Goal: Information Seeking & Learning: Learn about a topic

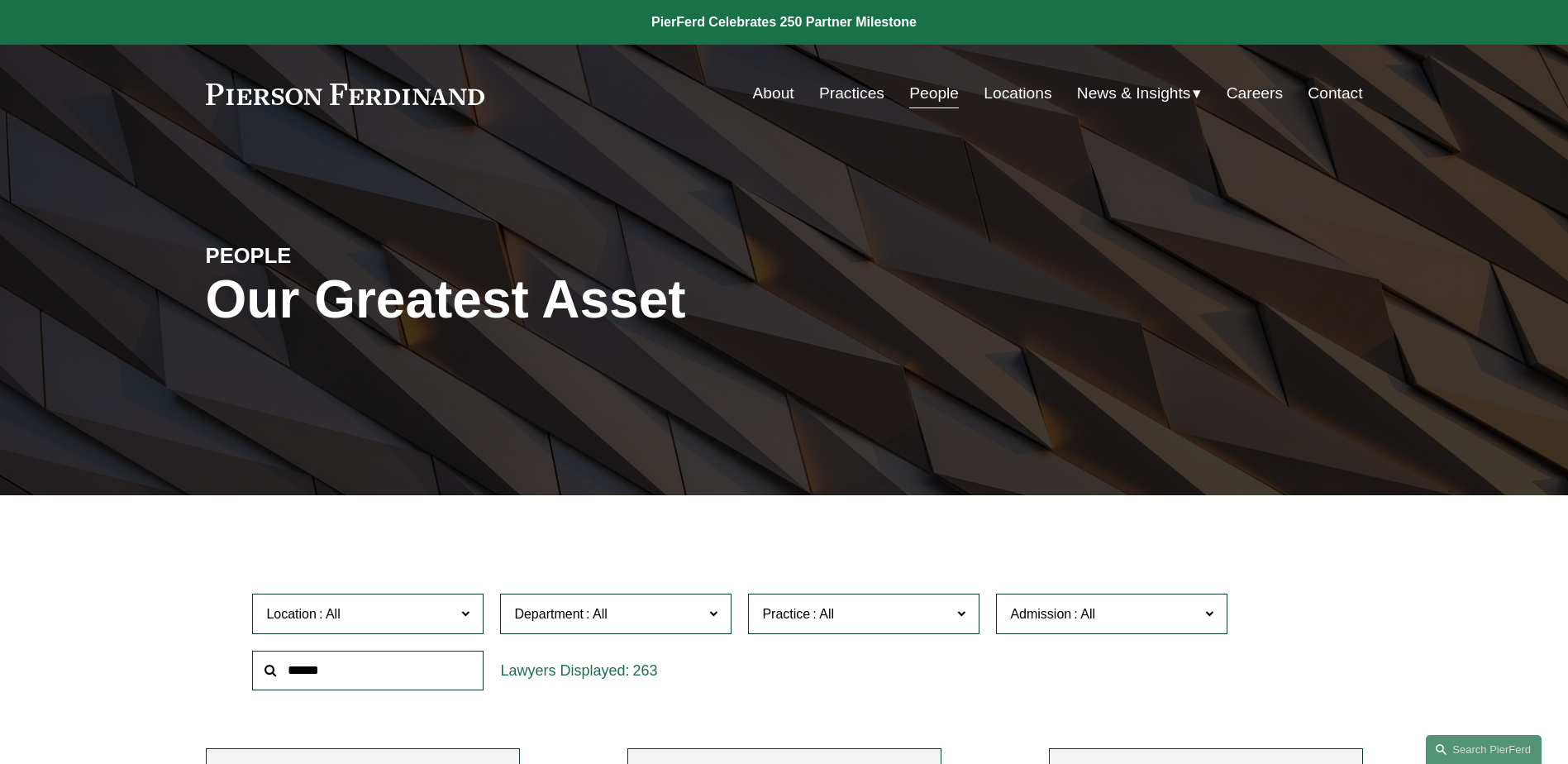
scroll to position [505, 0]
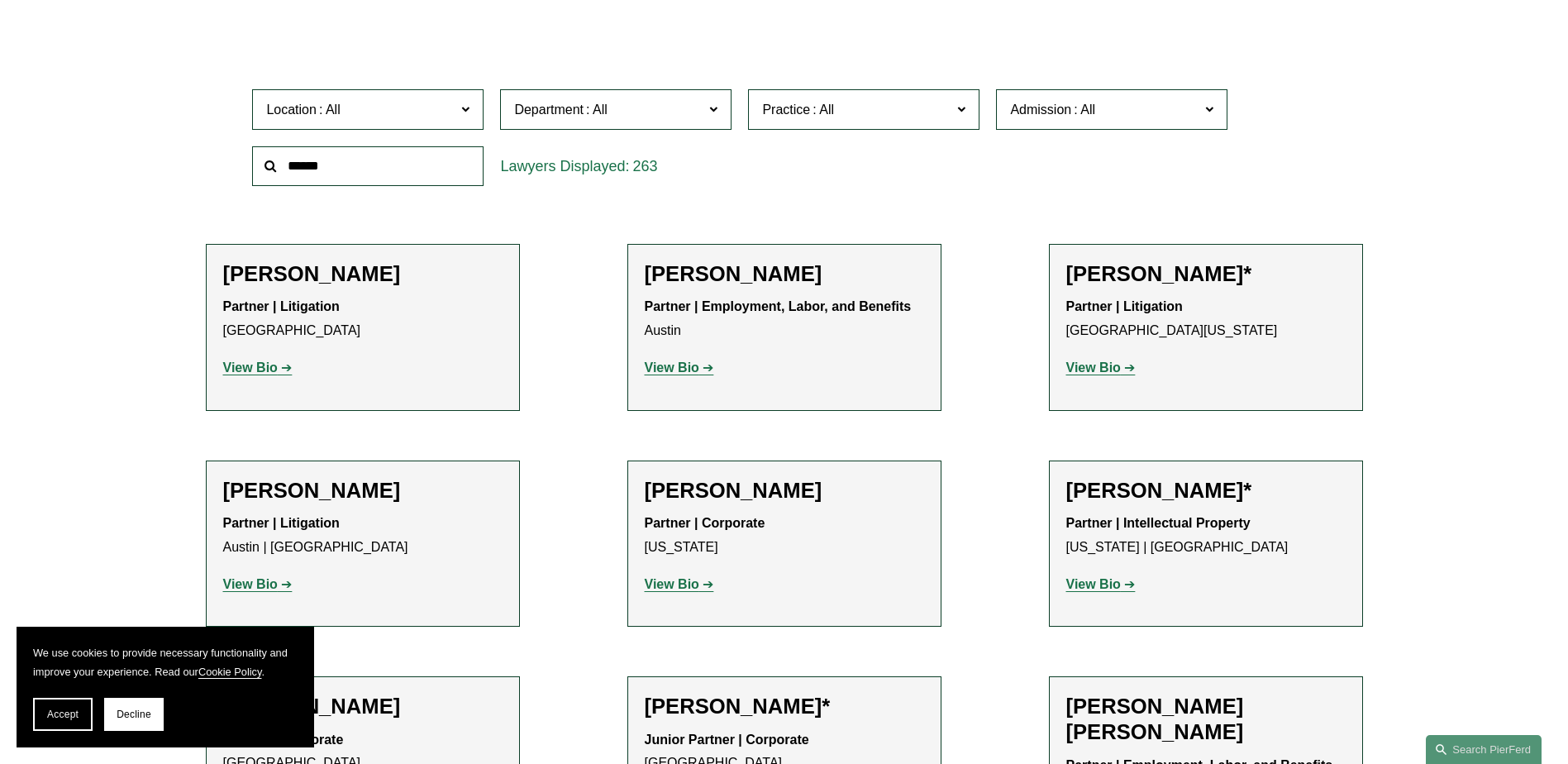
click at [898, 113] on span "Practice" at bounding box center [856, 110] width 189 height 22
click at [0, 0] on link "Private Equity and Venture Capital" at bounding box center [0, 0] width 0 height 0
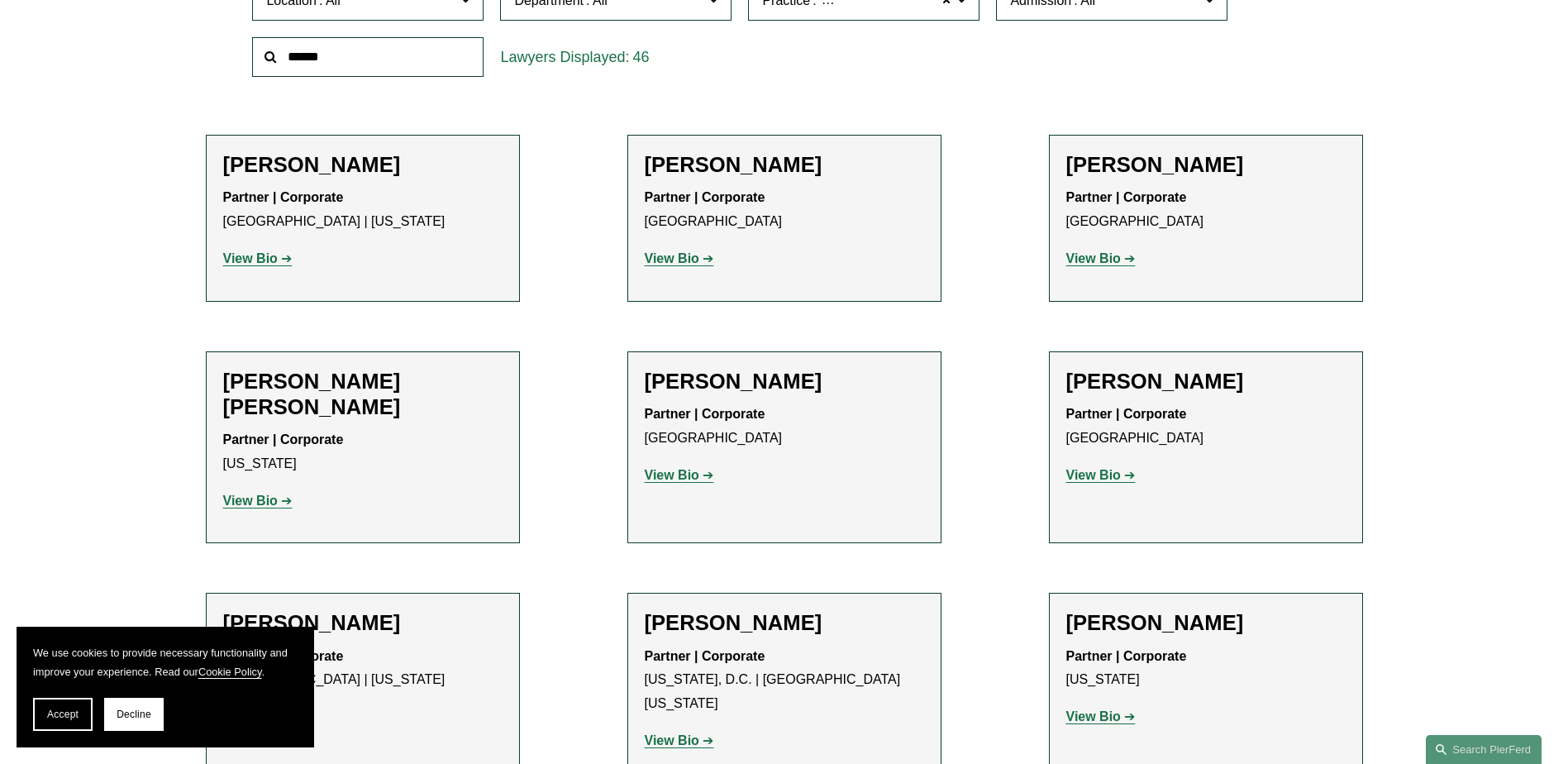
scroll to position [165, 0]
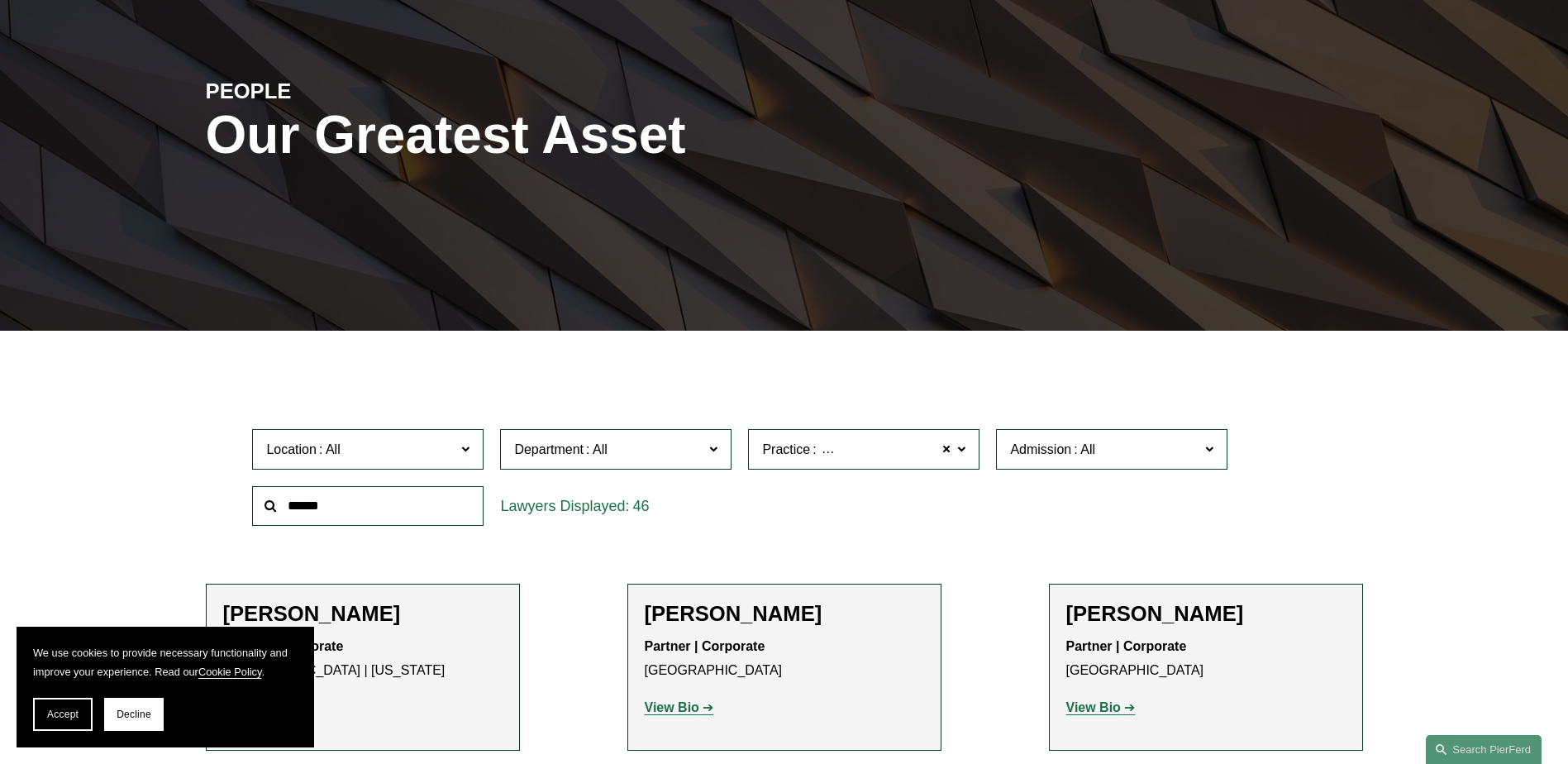
click at [815, 452] on span "Private Equity and Venture Capital" at bounding box center [915, 449] width 210 height 14
drag, startPoint x: 816, startPoint y: 558, endPoint x: 804, endPoint y: 547, distance: 16.3
click at [0, 0] on link "Private Equity and Venture Capital" at bounding box center [0, 0] width 0 height 0
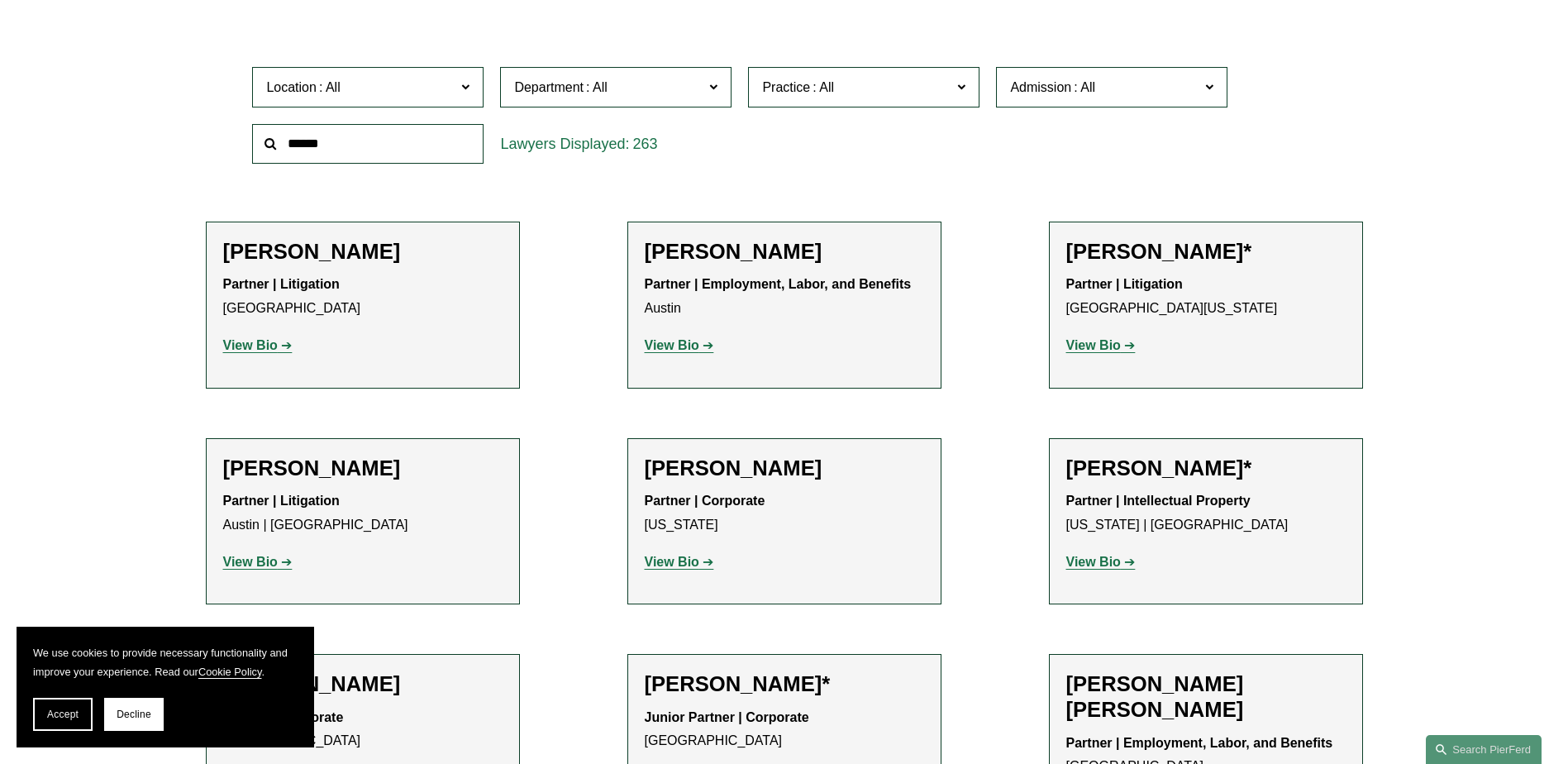
scroll to position [331, 0]
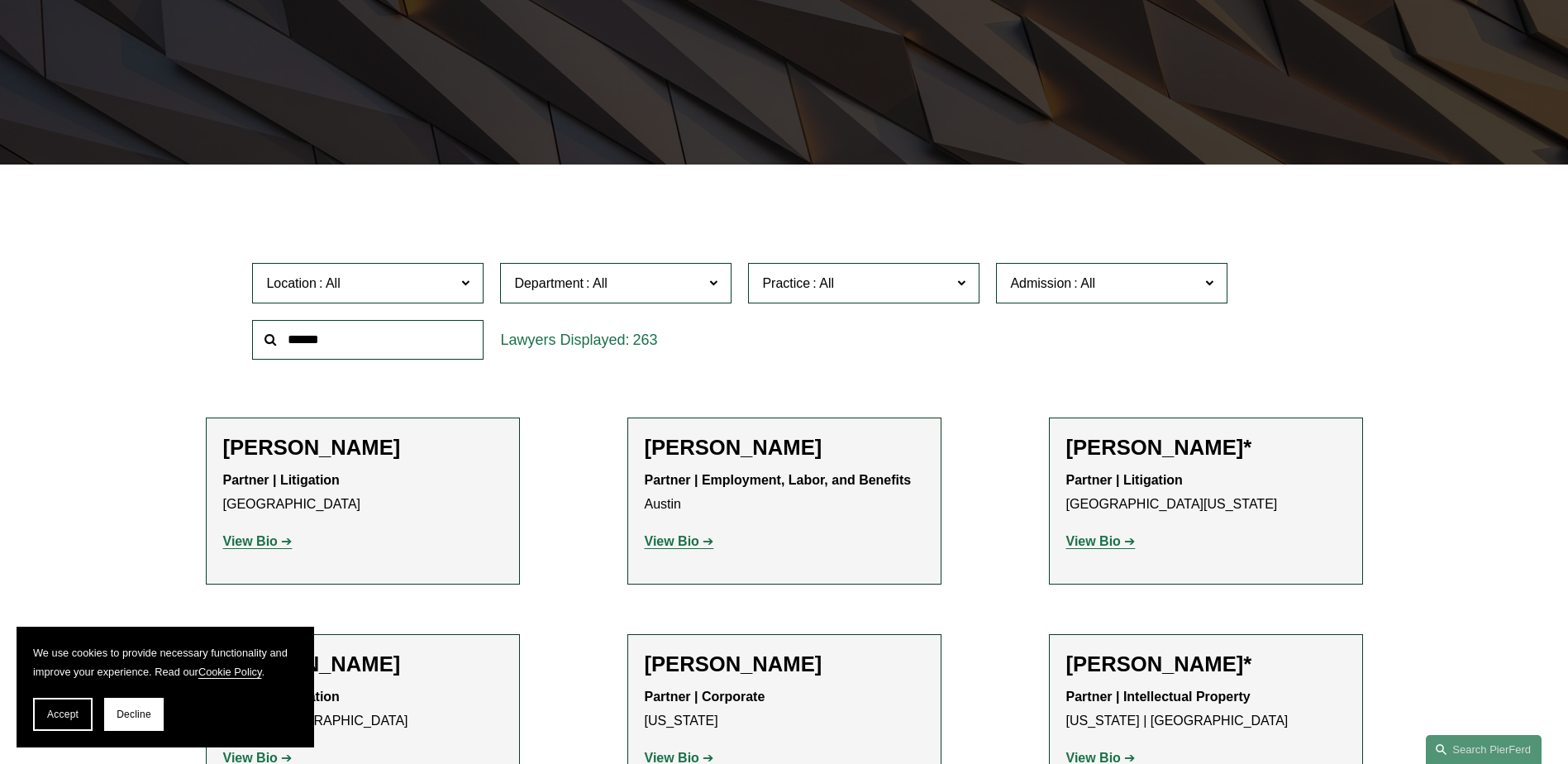
click at [855, 283] on span "Practice" at bounding box center [856, 283] width 189 height 22
click at [0, 0] on link "All" at bounding box center [0, 0] width 0 height 0
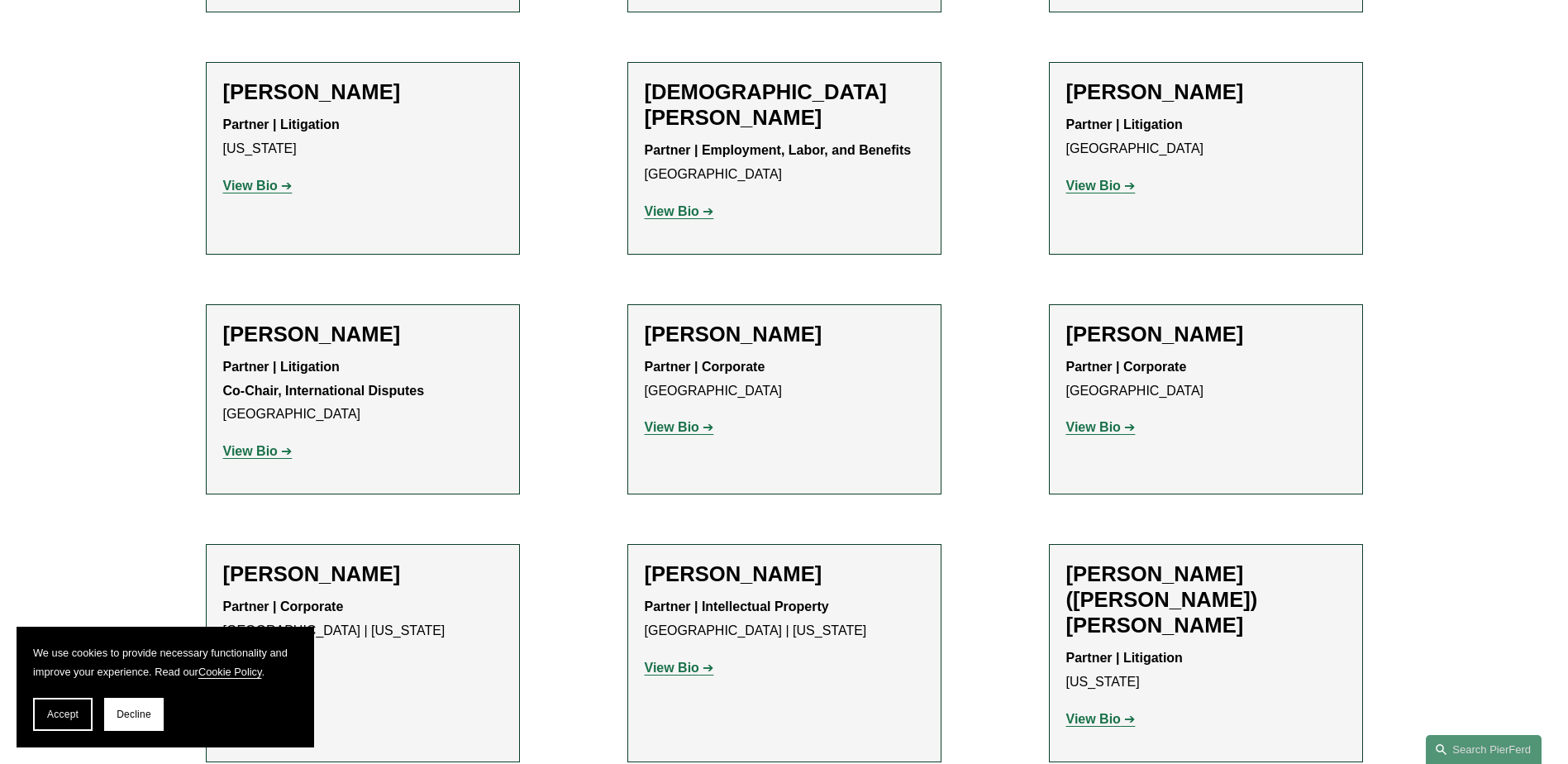
scroll to position [4796, 0]
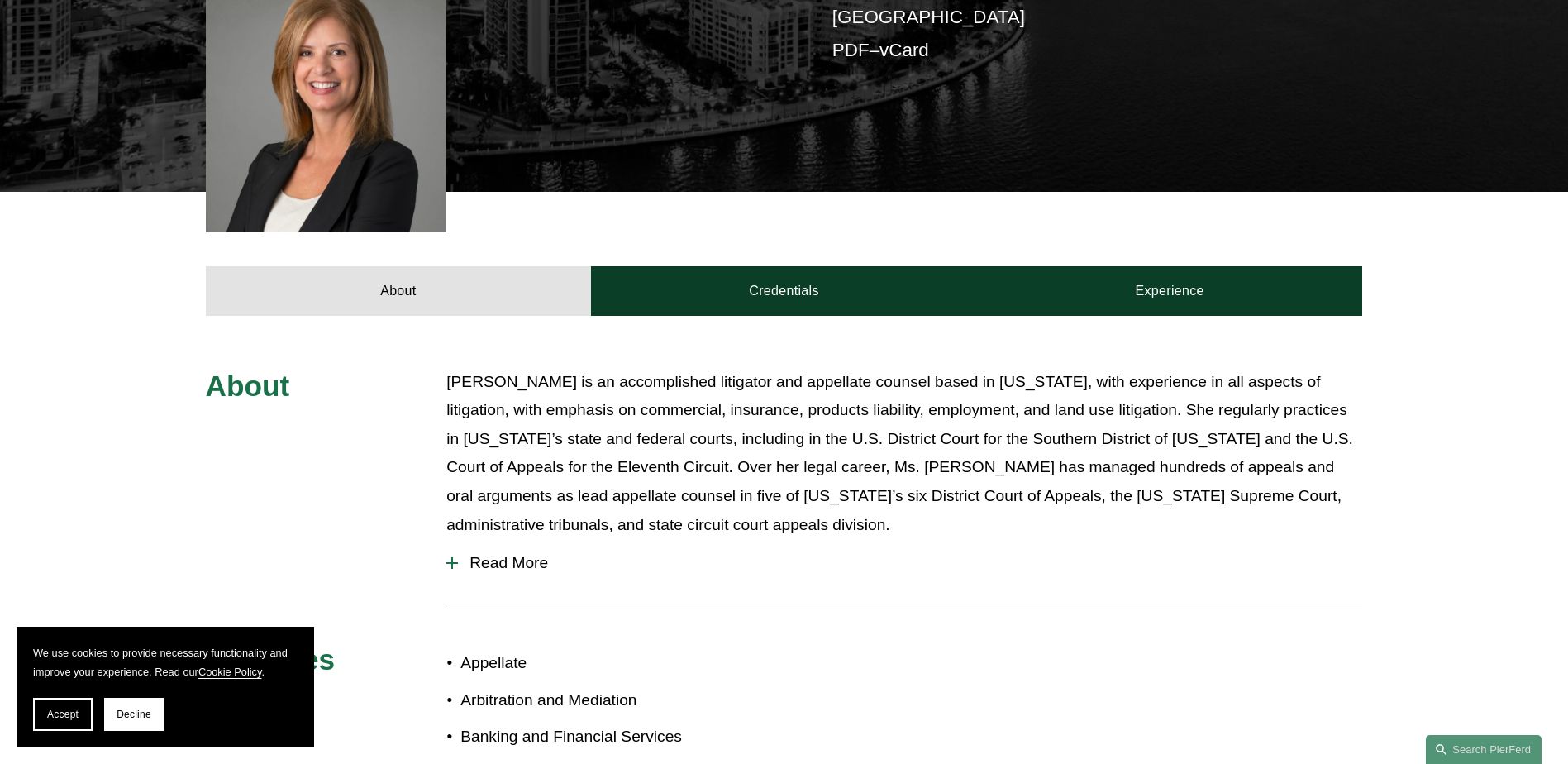
scroll to position [827, 0]
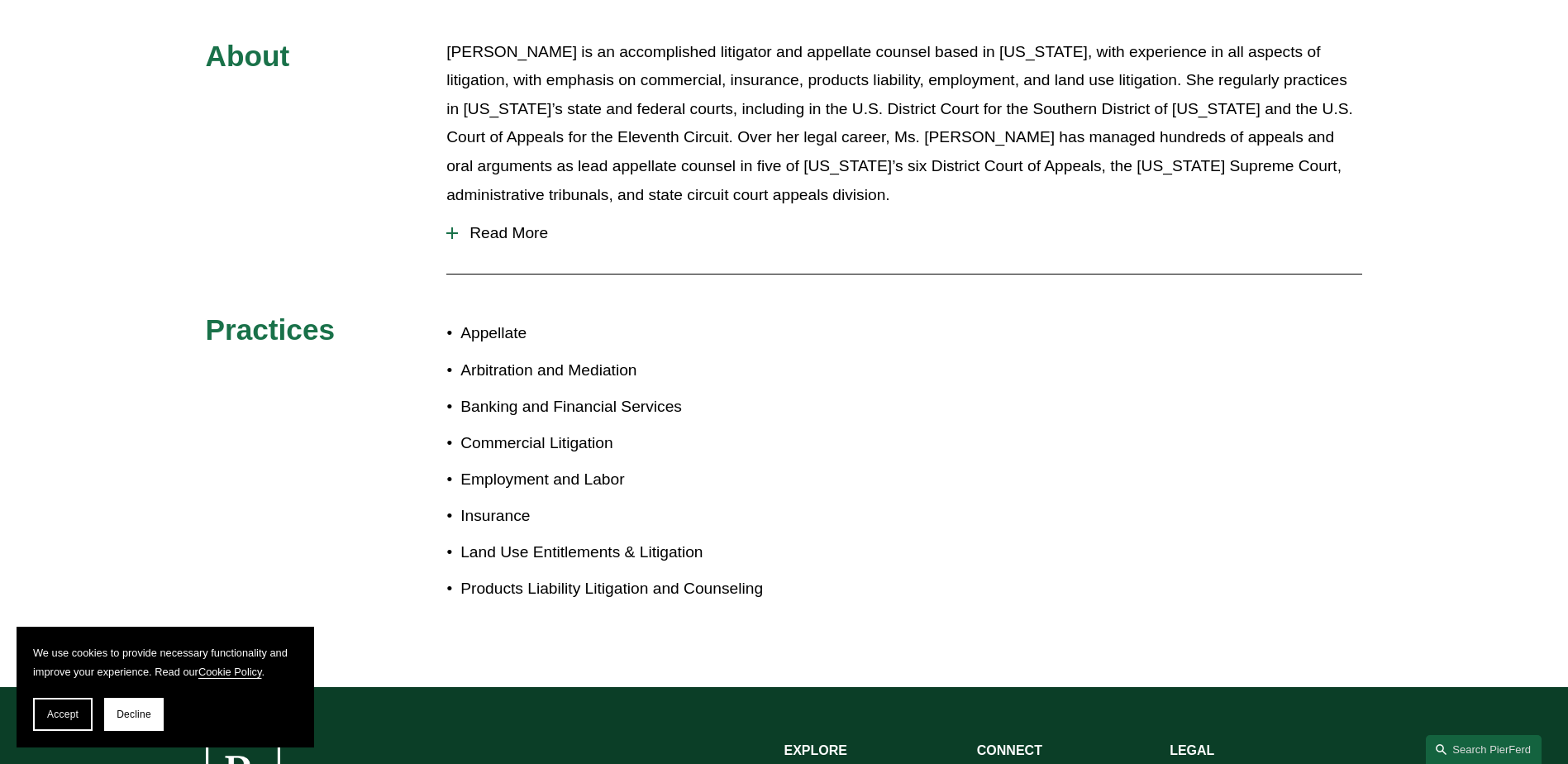
click at [495, 212] on button "Read More" at bounding box center [904, 233] width 916 height 43
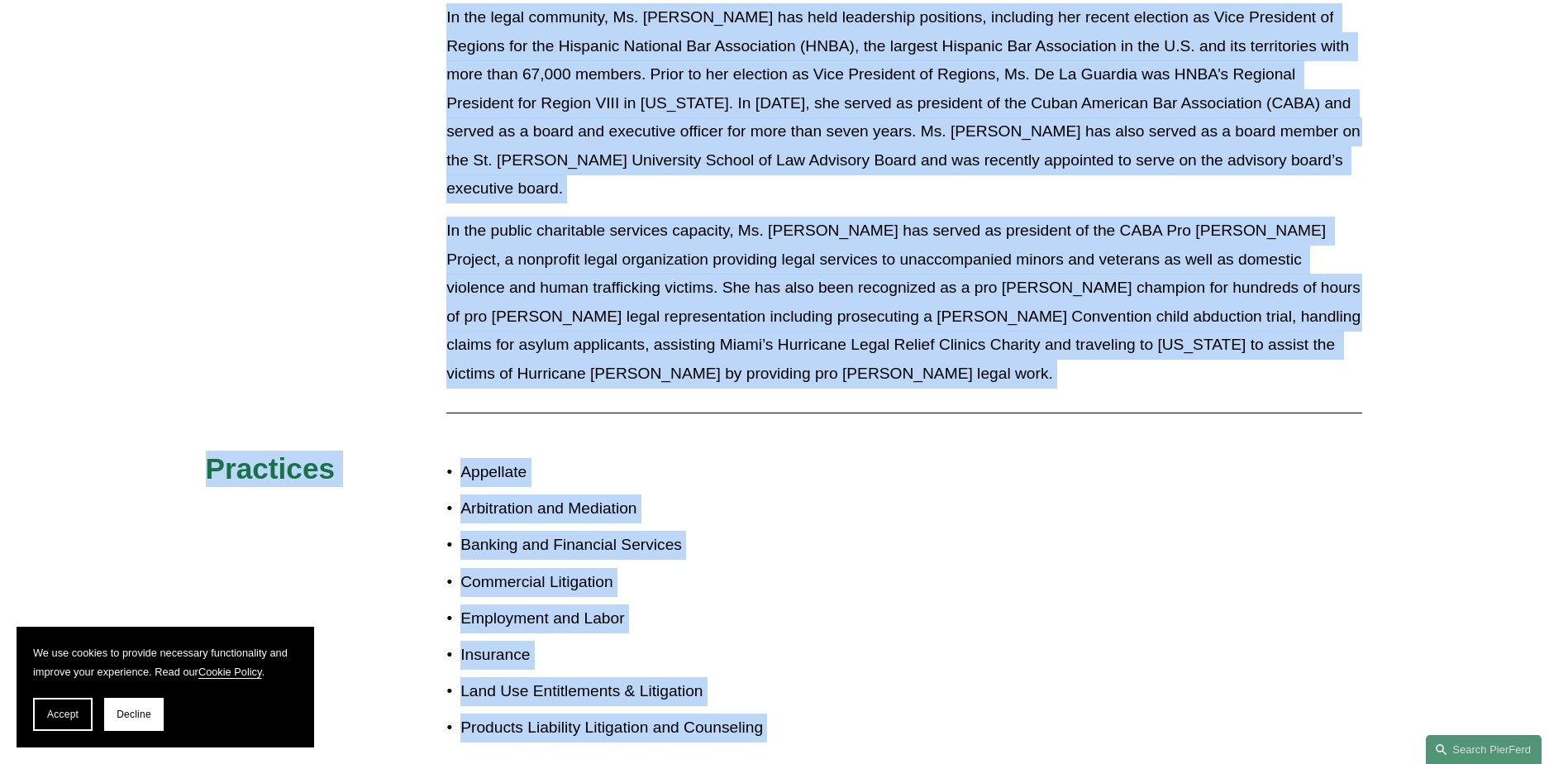
scroll to position [1450, 0]
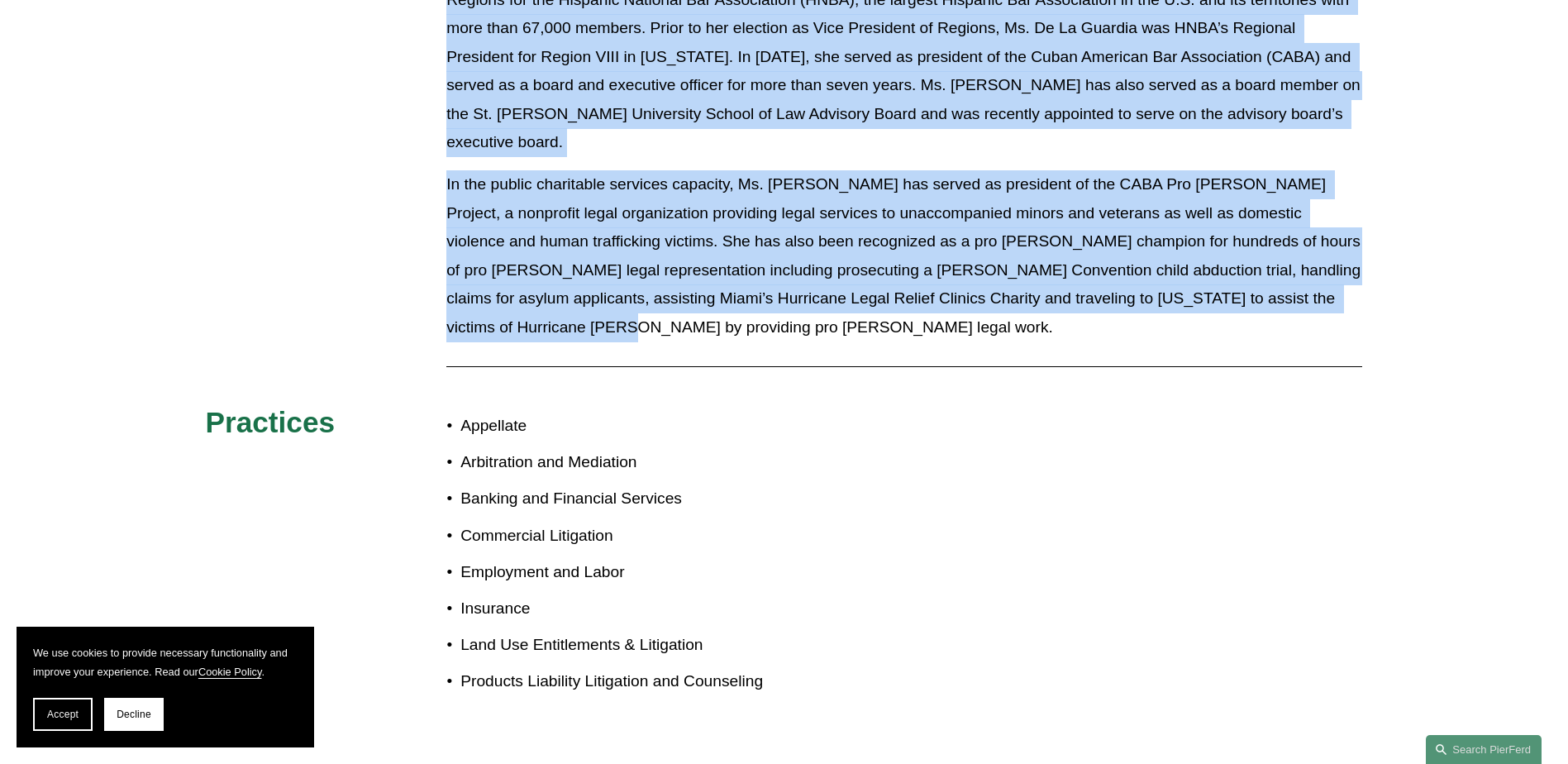
drag, startPoint x: 448, startPoint y: 183, endPoint x: 1361, endPoint y: 266, distance: 916.8
click at [1361, 266] on div "About Frances De La Guardia is an accomplished litigator and appellate counsel …" at bounding box center [784, 71] width 1568 height 1313
drag, startPoint x: 1361, startPoint y: 266, endPoint x: 1215, endPoint y: 186, distance: 166.5
copy div "Frances De La Guardia is an accomplished litigator and appellate counsel based …"
